Goal: Unclear

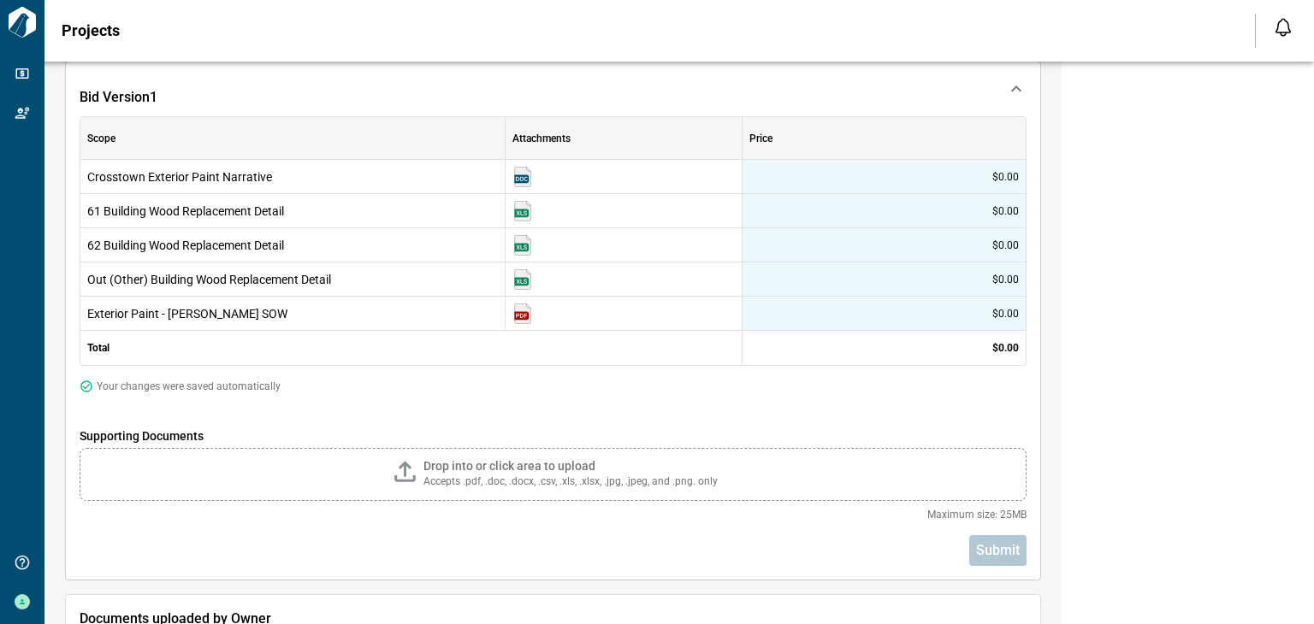
scroll to position [328, 0]
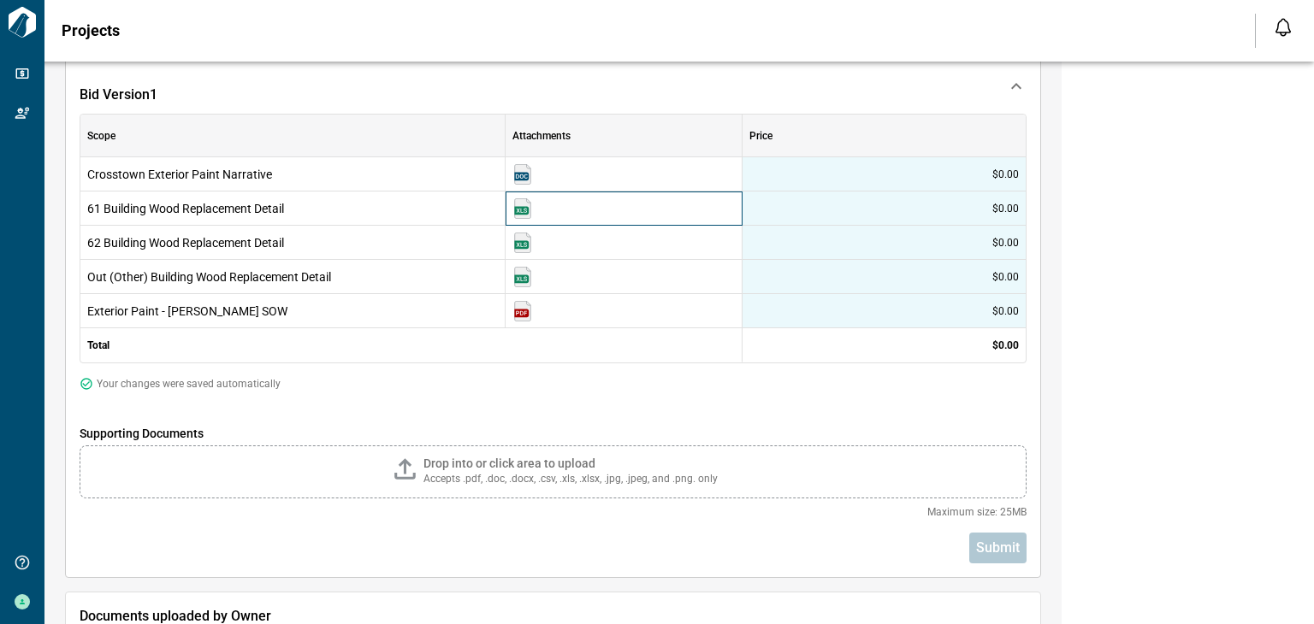
click at [520, 206] on img at bounding box center [522, 208] width 21 height 21
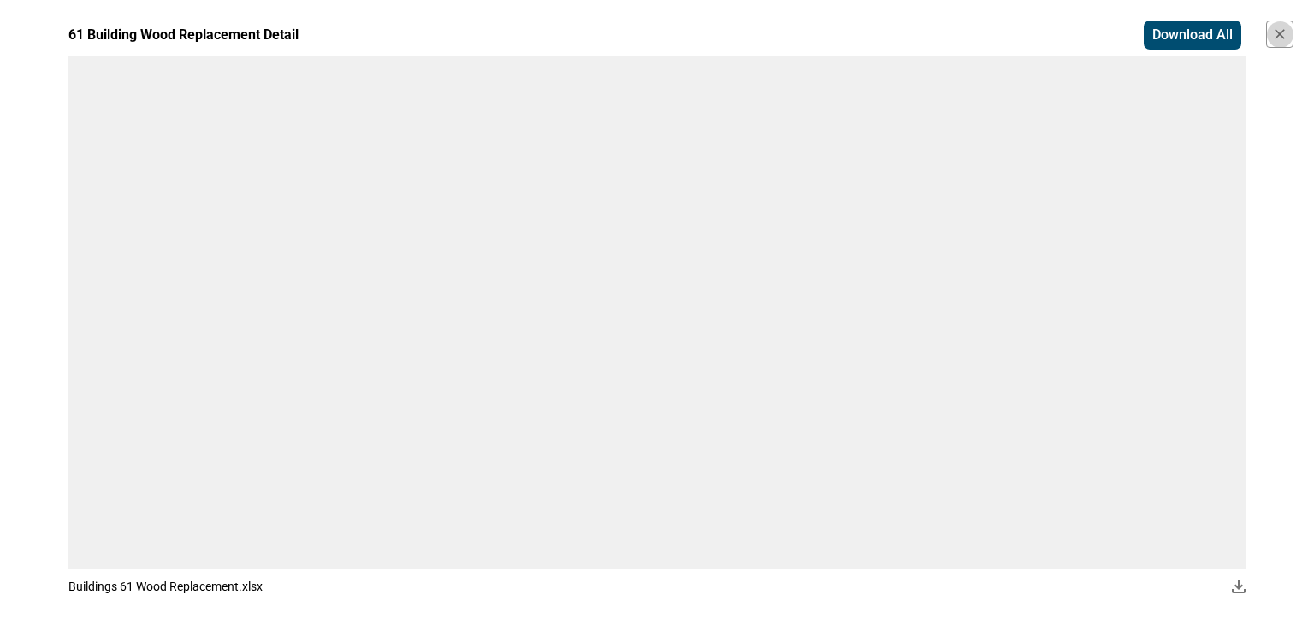
click at [1277, 38] on icon "button" at bounding box center [1279, 34] width 17 height 17
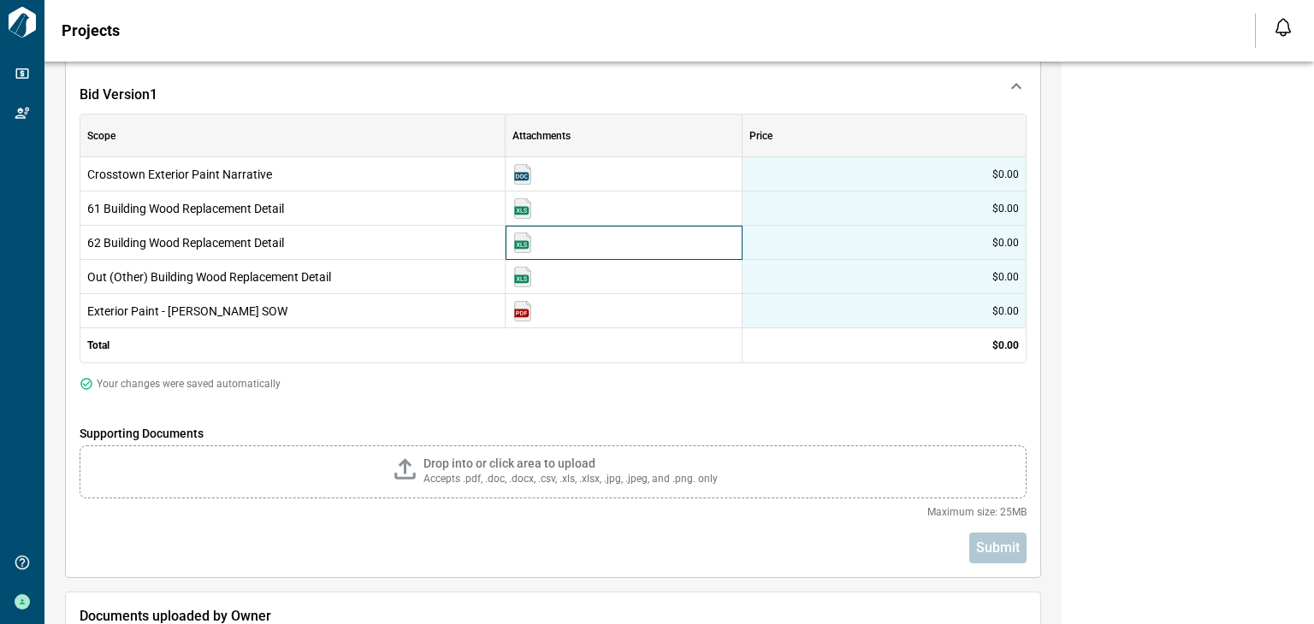
click at [524, 240] on img at bounding box center [522, 243] width 21 height 21
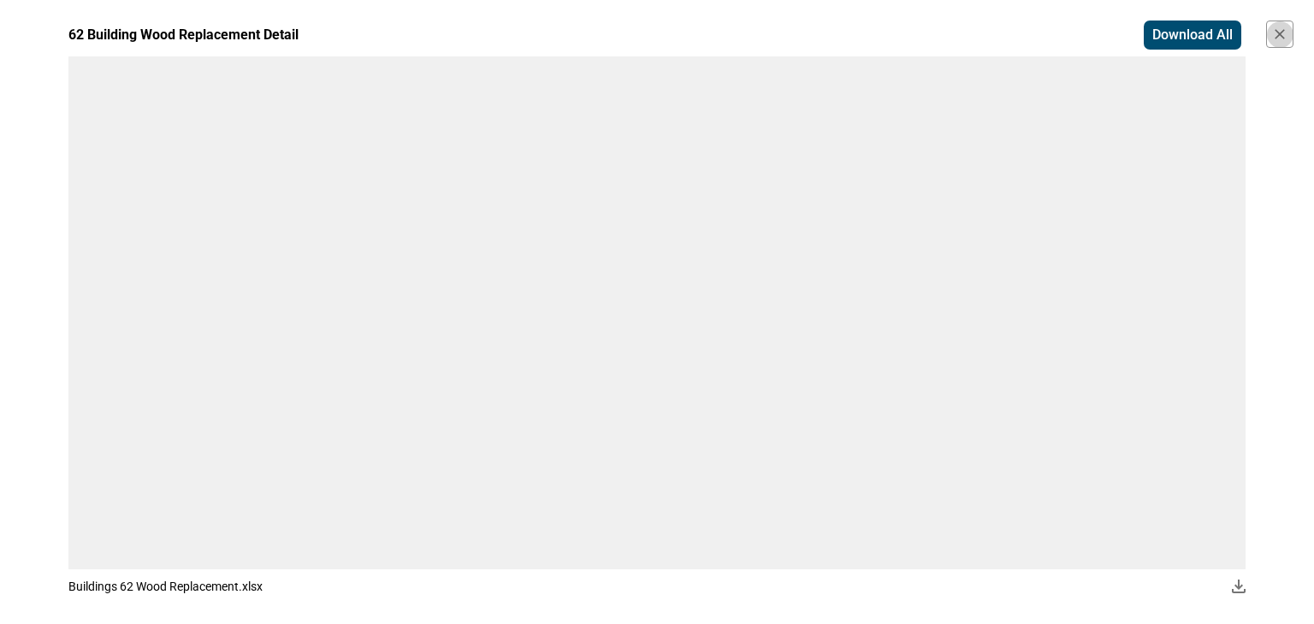
click at [1280, 31] on icon "button" at bounding box center [1279, 34] width 17 height 17
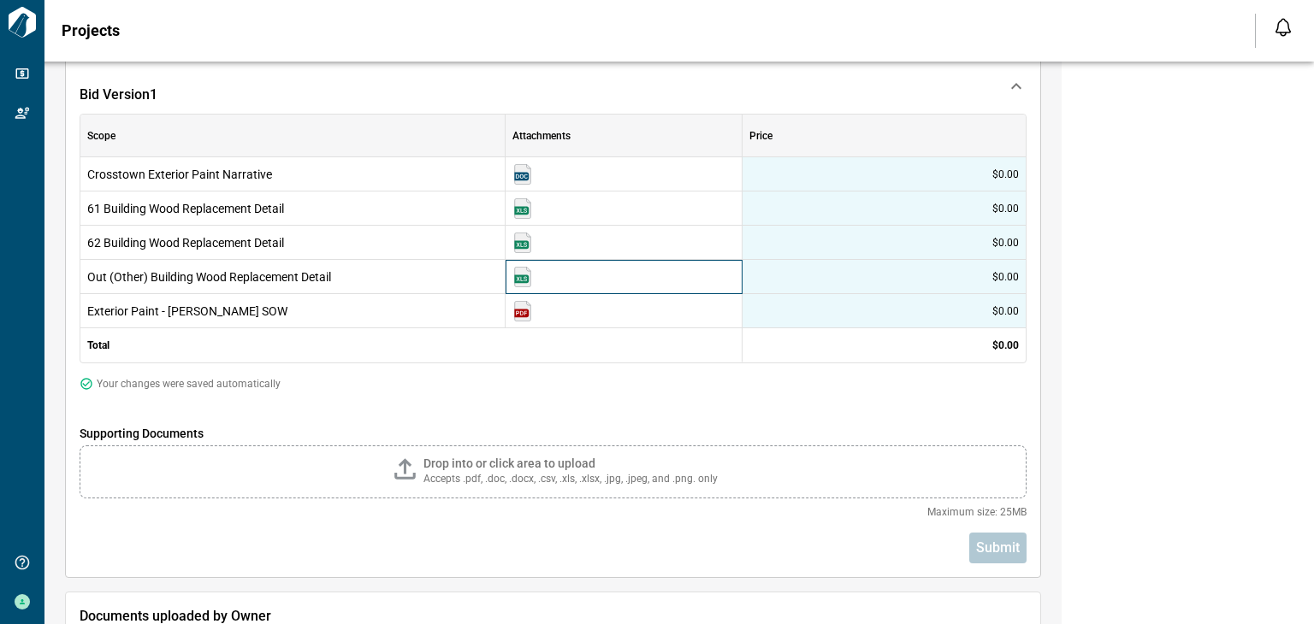
click at [528, 276] on img at bounding box center [522, 277] width 21 height 21
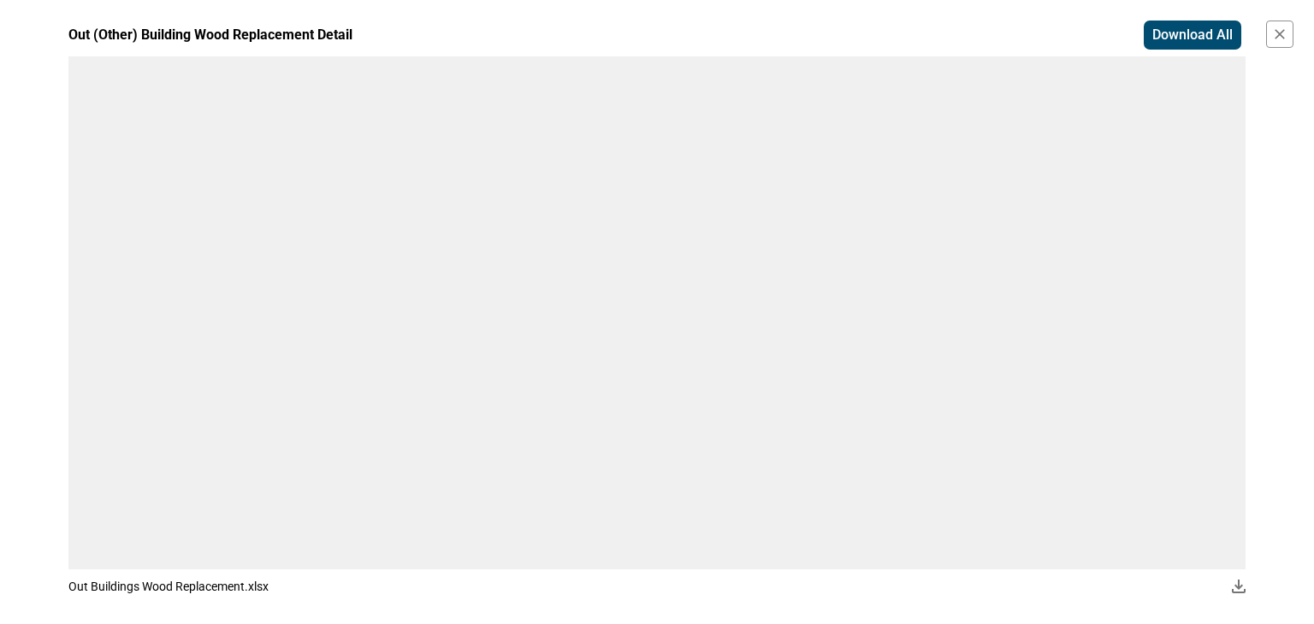
click at [1276, 42] on icon "button" at bounding box center [1279, 34] width 17 height 17
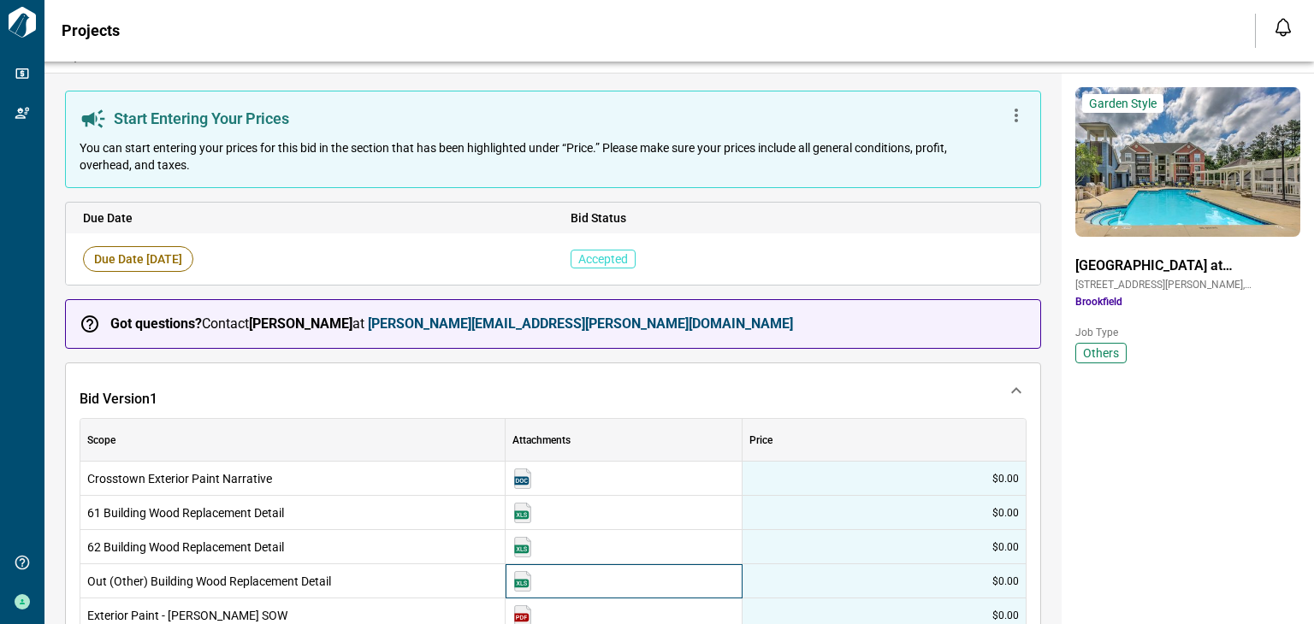
scroll to position [0, 0]
